Goal: Navigation & Orientation: Understand site structure

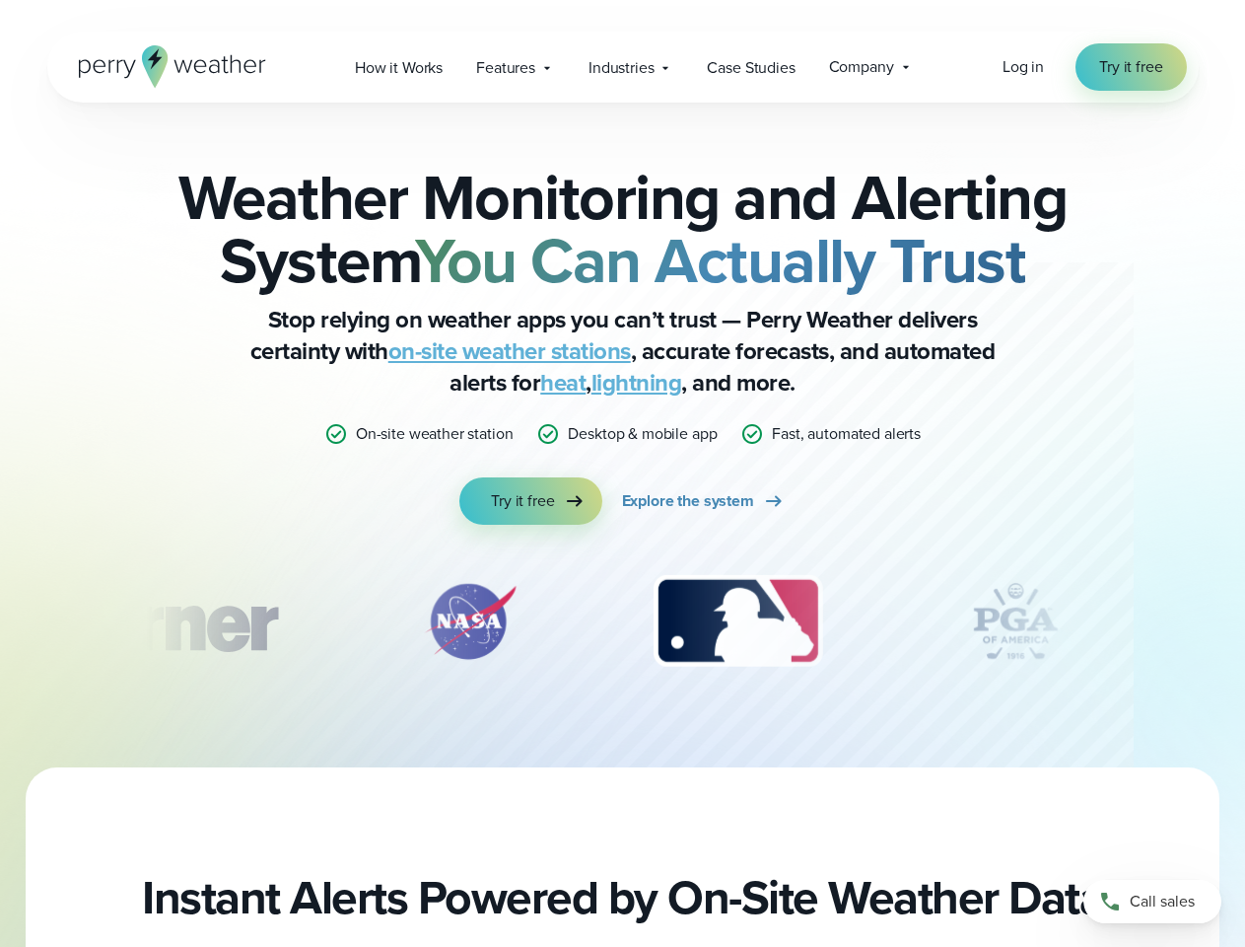
click at [622, 473] on div "Weather Monitoring and Alerting System You Can Actually Trust Stop relying on w…" at bounding box center [623, 345] width 954 height 359
click at [622, 67] on span "Industries" at bounding box center [621, 68] width 65 height 24
click at [623, 621] on div "slideshow" at bounding box center [623, 621] width 954 height 99
click at [0, 621] on div "Weather Monitoring and Alerting System You Can Actually Trust Stop relying on w…" at bounding box center [622, 435] width 1245 height 665
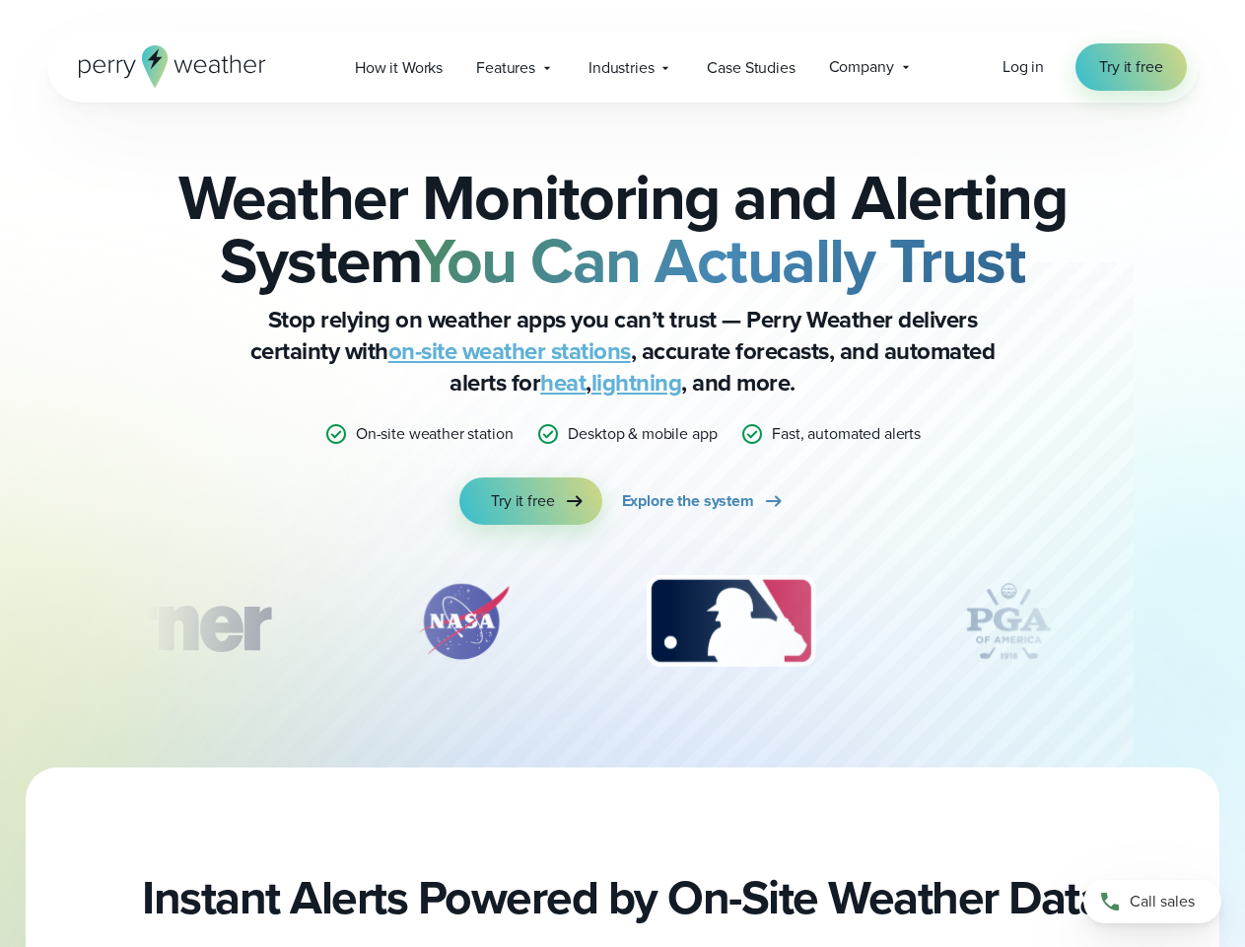
click at [0, 621] on div "Weather Monitoring and Alerting System You Can Actually Trust Stop relying on w…" at bounding box center [622, 435] width 1245 height 665
